Goal: Navigation & Orientation: Understand site structure

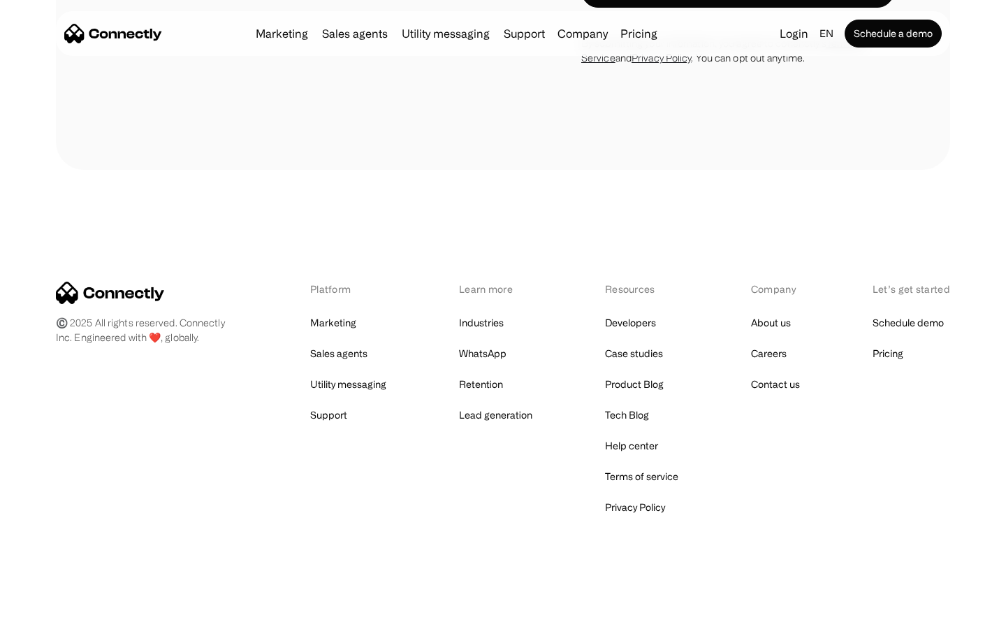
scroll to position [4701, 0]
